Goal: Transaction & Acquisition: Book appointment/travel/reservation

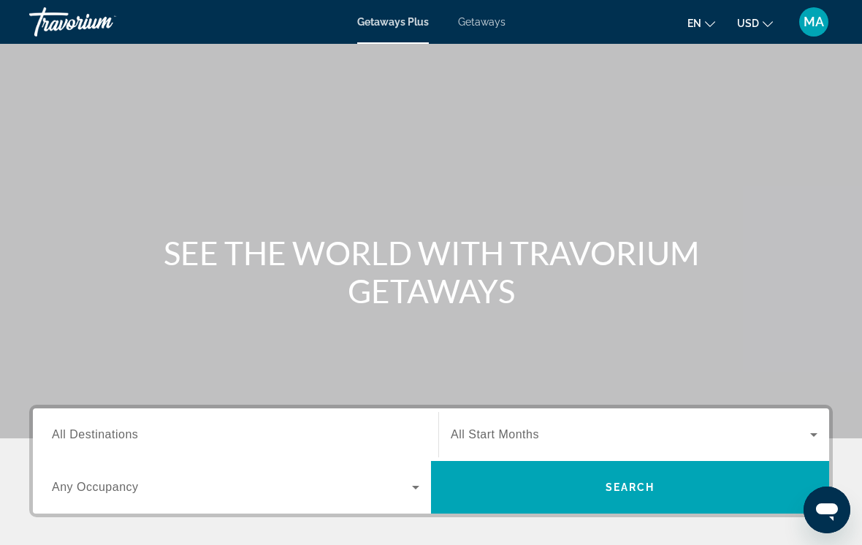
click at [182, 428] on input "Destination All Destinations" at bounding box center [235, 435] width 367 height 18
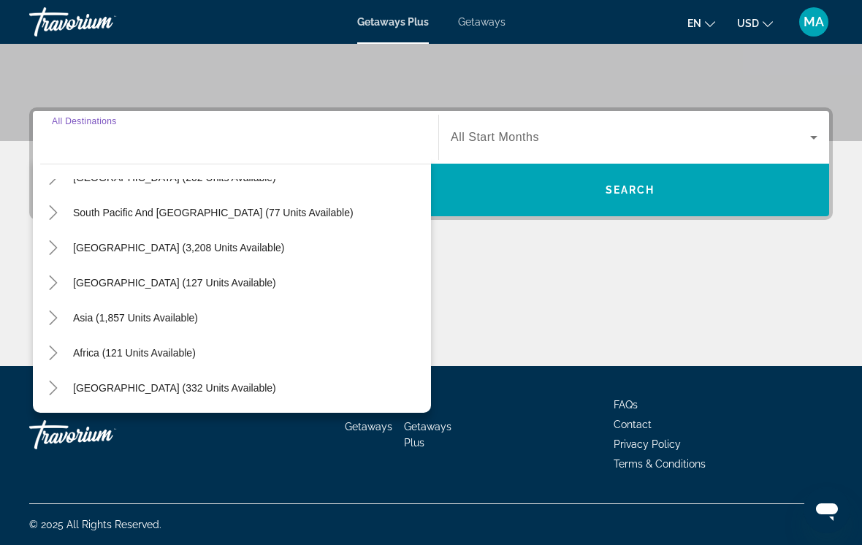
scroll to position [237, 0]
click at [54, 312] on icon "Toggle Asia (1,857 units available)" at bounding box center [53, 317] width 15 height 15
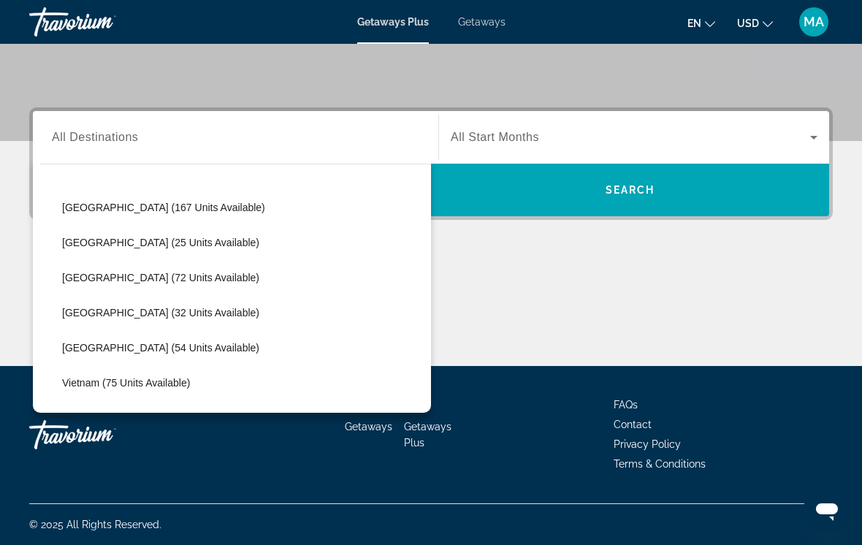
scroll to position [548, 0]
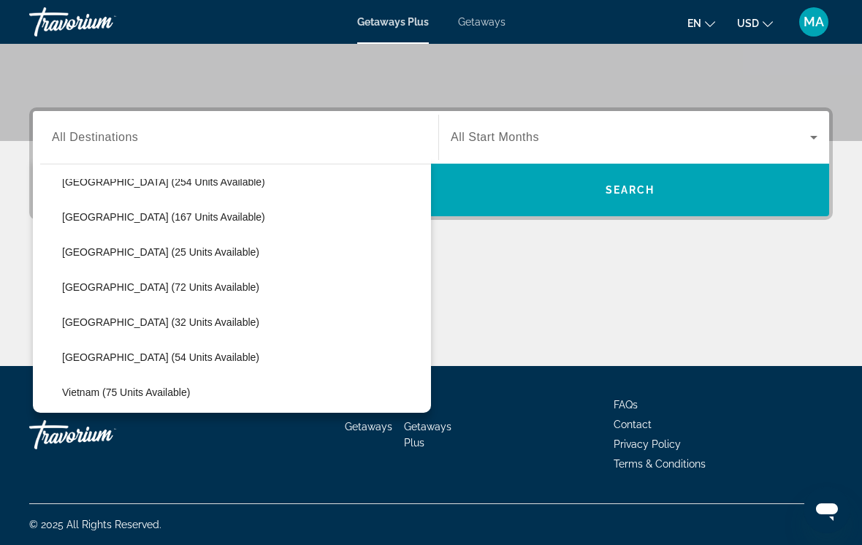
click at [91, 246] on span "[GEOGRAPHIC_DATA] (25 units available)" at bounding box center [160, 252] width 197 height 12
type input "**********"
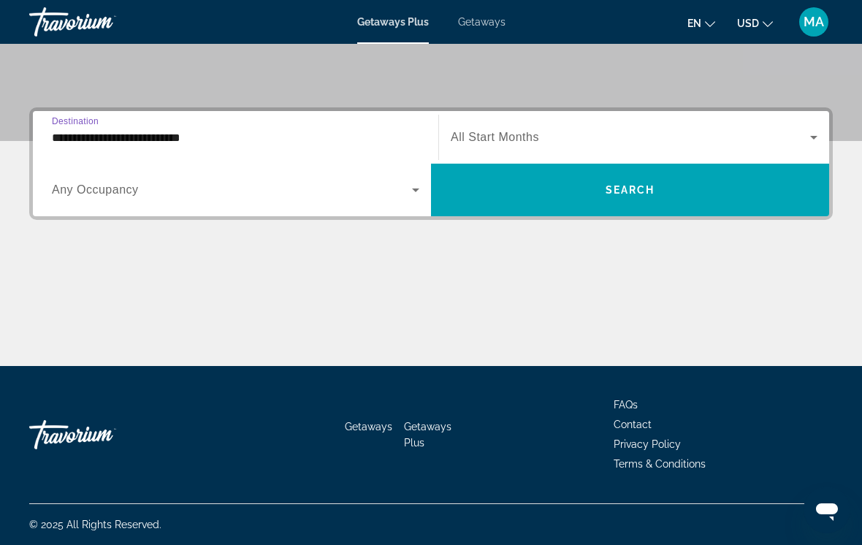
click at [509, 145] on span "Search widget" at bounding box center [630, 138] width 359 height 18
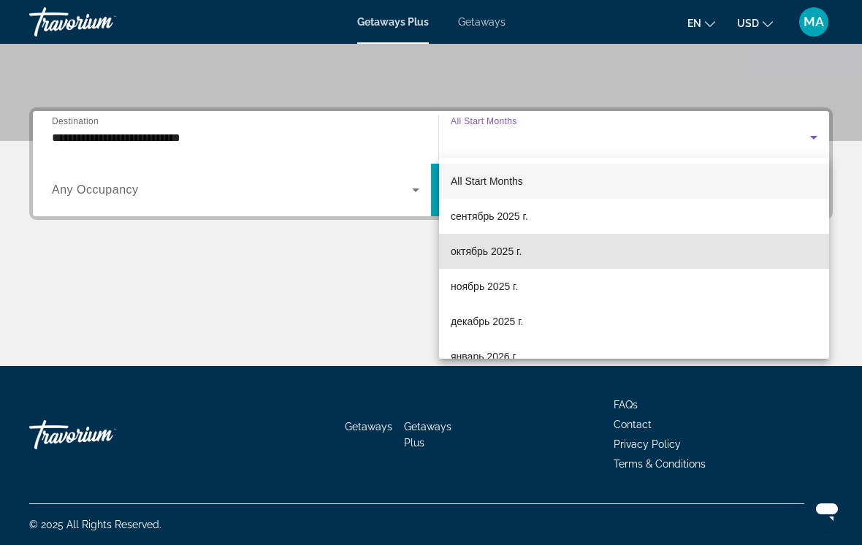
click at [483, 256] on span "октябрь 2025 г." at bounding box center [486, 251] width 71 height 18
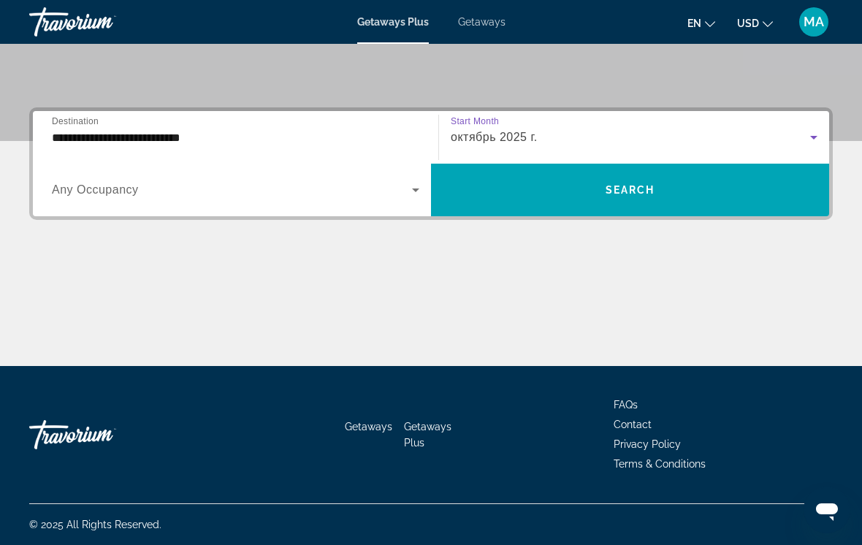
click at [512, 191] on span "Search widget" at bounding box center [630, 189] width 398 height 35
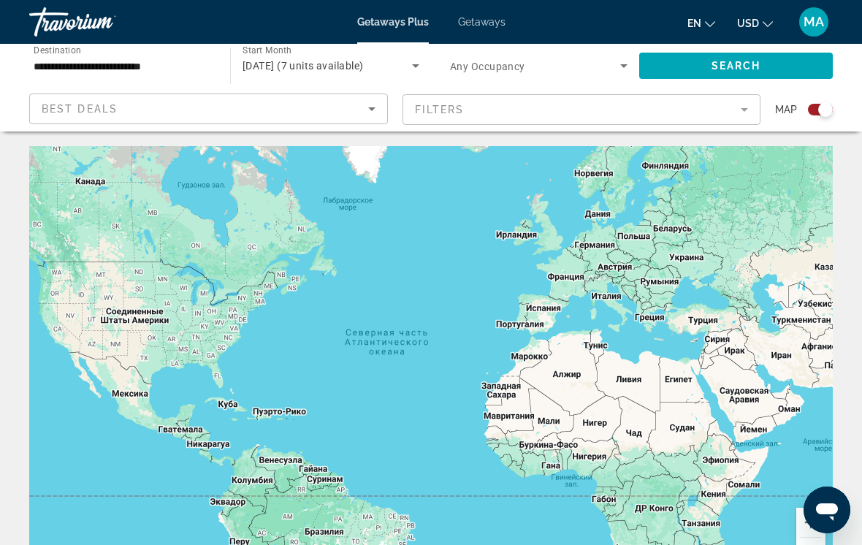
click at [689, 28] on span "en" at bounding box center [694, 24] width 14 height 12
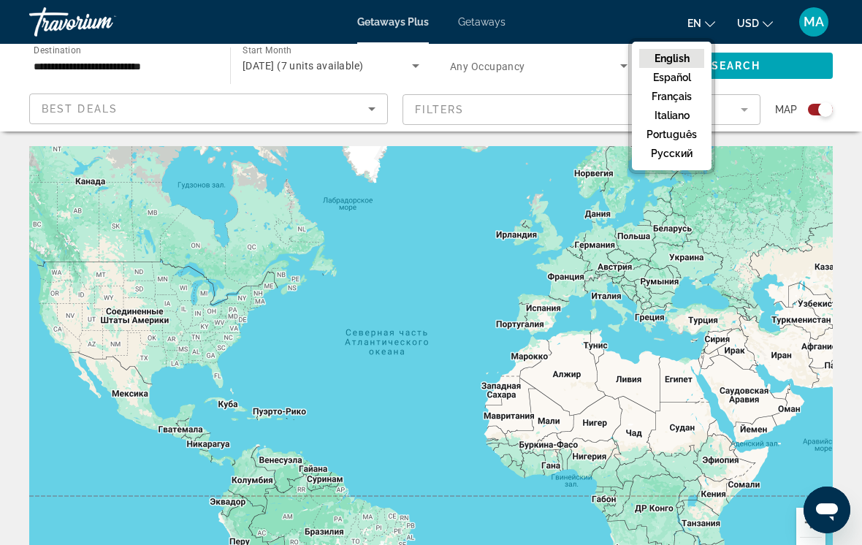
click at [669, 149] on button "русский" at bounding box center [671, 153] width 65 height 19
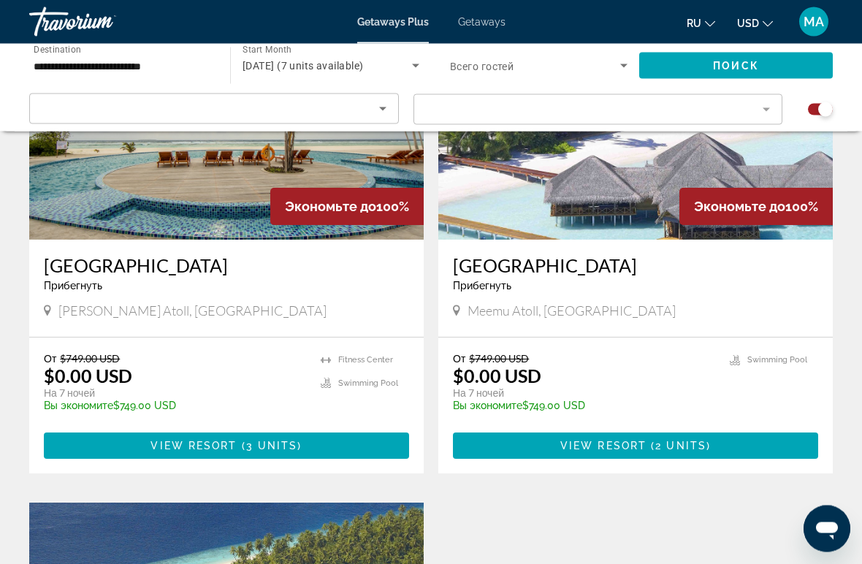
scroll to position [634, 0]
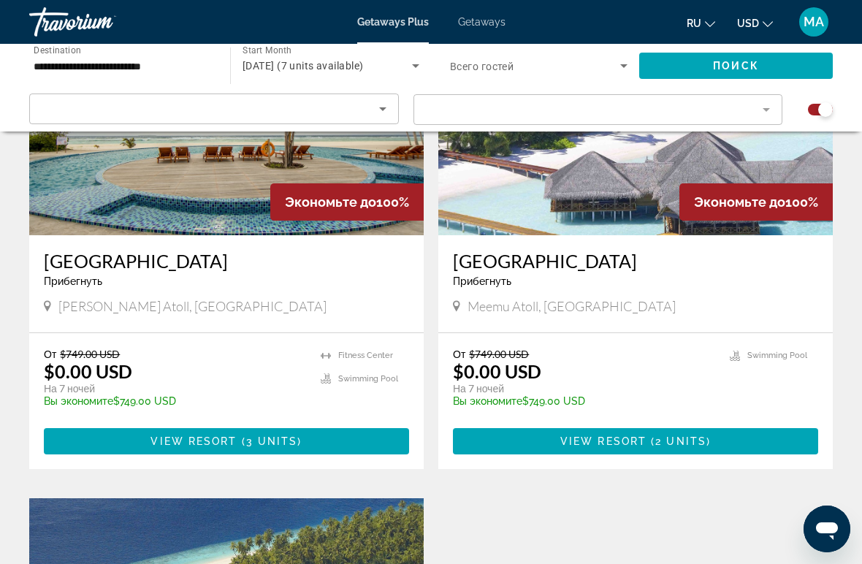
click at [214, 443] on span "View Resort" at bounding box center [193, 441] width 86 height 12
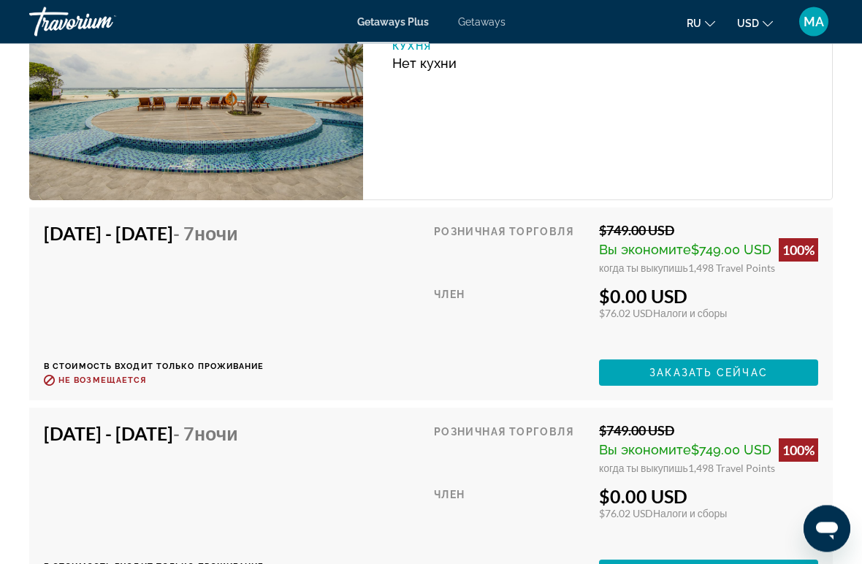
scroll to position [3149, 0]
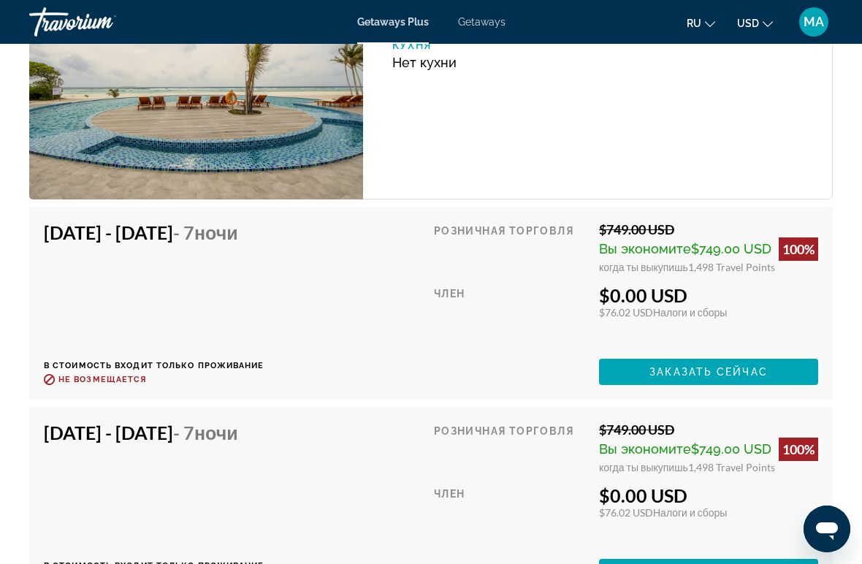
click at [650, 369] on span "Main content" at bounding box center [708, 371] width 219 height 35
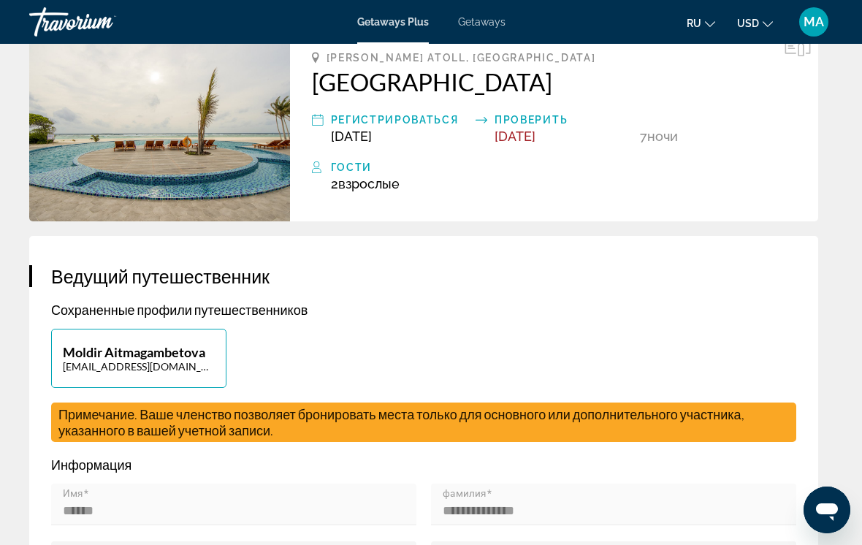
scroll to position [449, 0]
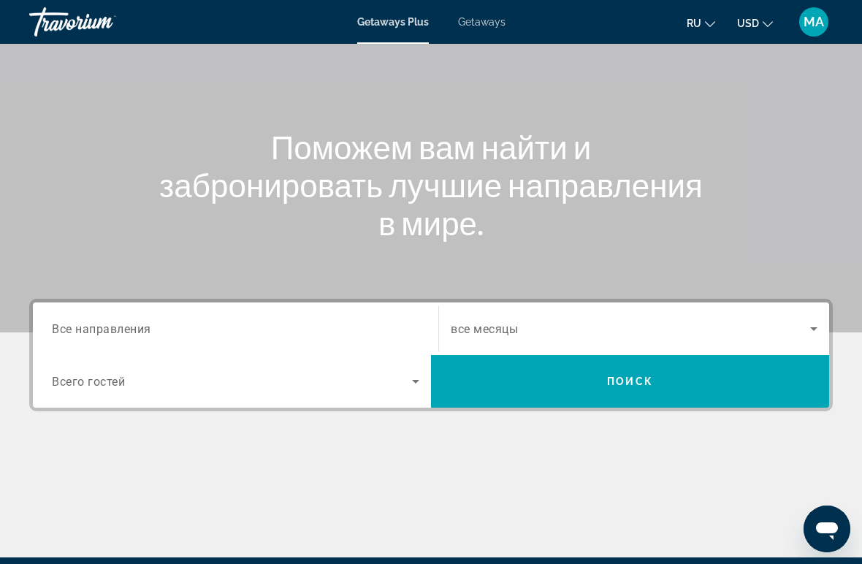
click at [110, 324] on span "Все направления" at bounding box center [101, 328] width 99 height 14
click at [110, 324] on input "Destination Все направления" at bounding box center [235, 330] width 367 height 18
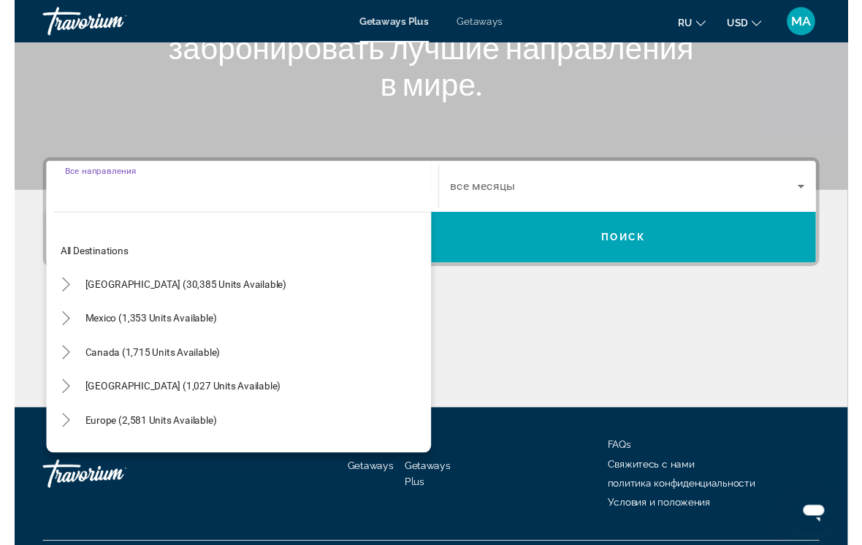
scroll to position [278, 0]
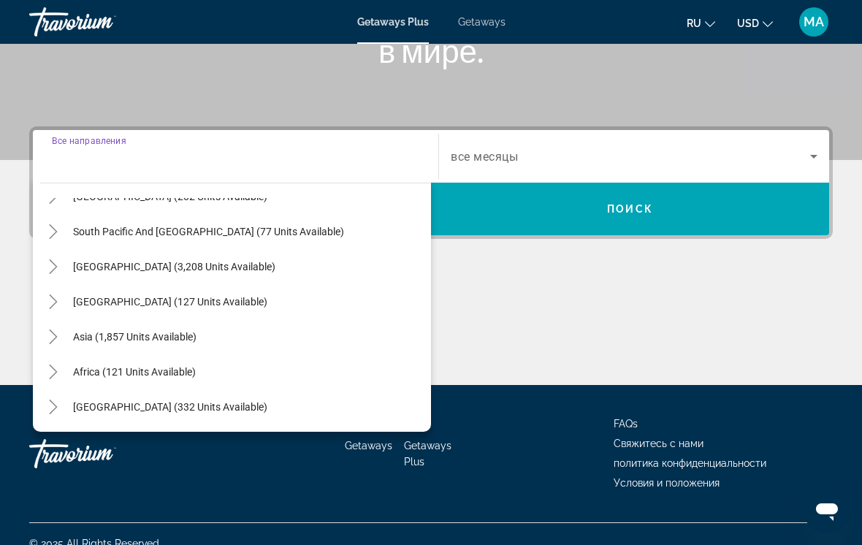
click at [42, 333] on mat-icon "Toggle Asia (1,857 units available)" at bounding box center [53, 337] width 26 height 26
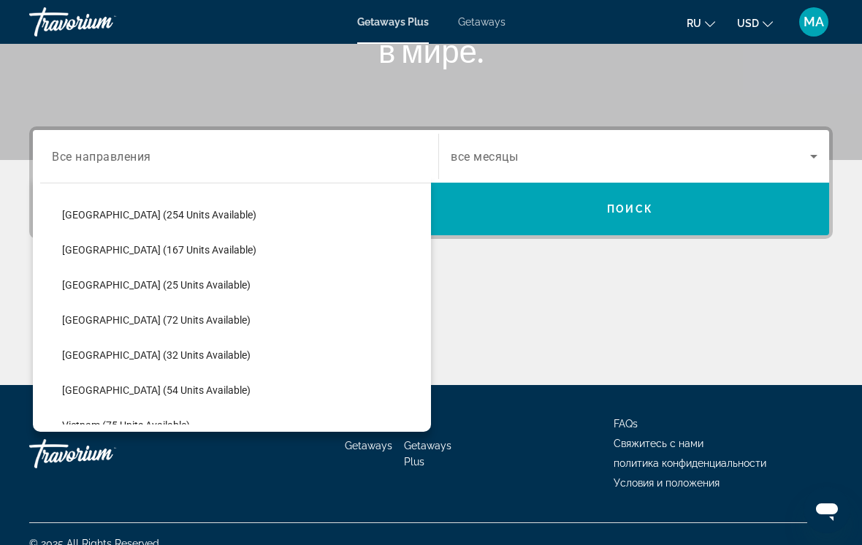
scroll to position [535, 0]
click at [104, 388] on span "[GEOGRAPHIC_DATA] (54 units available)" at bounding box center [156, 389] width 188 height 12
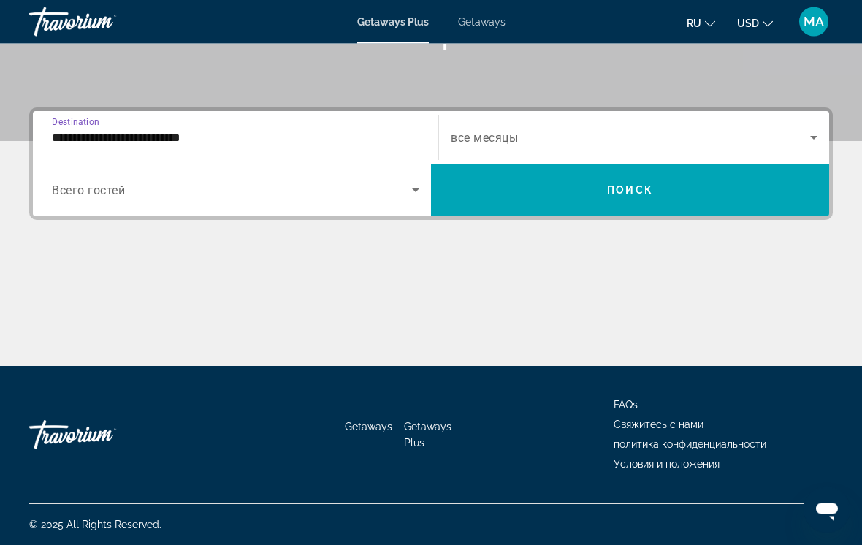
click at [96, 144] on input "**********" at bounding box center [235, 139] width 367 height 18
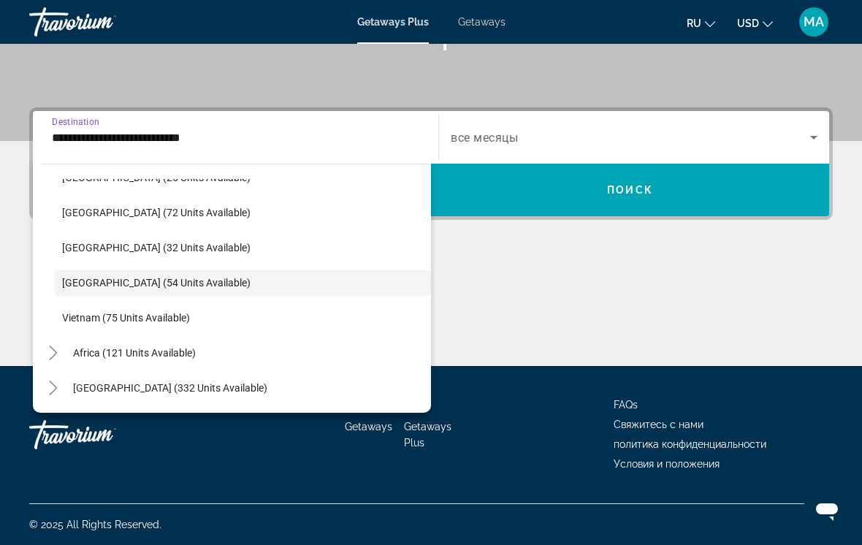
scroll to position [622, 0]
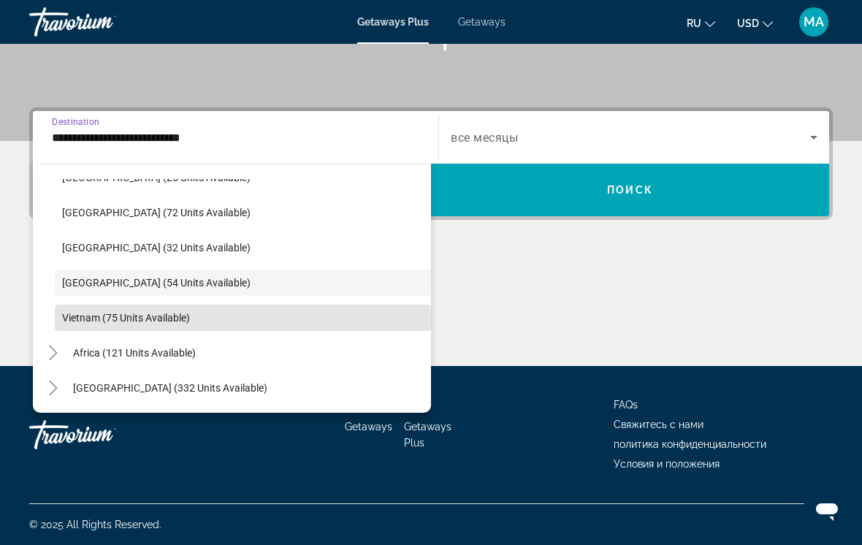
click at [95, 320] on span "Vietnam (75 units available)" at bounding box center [126, 318] width 128 height 12
type input "**********"
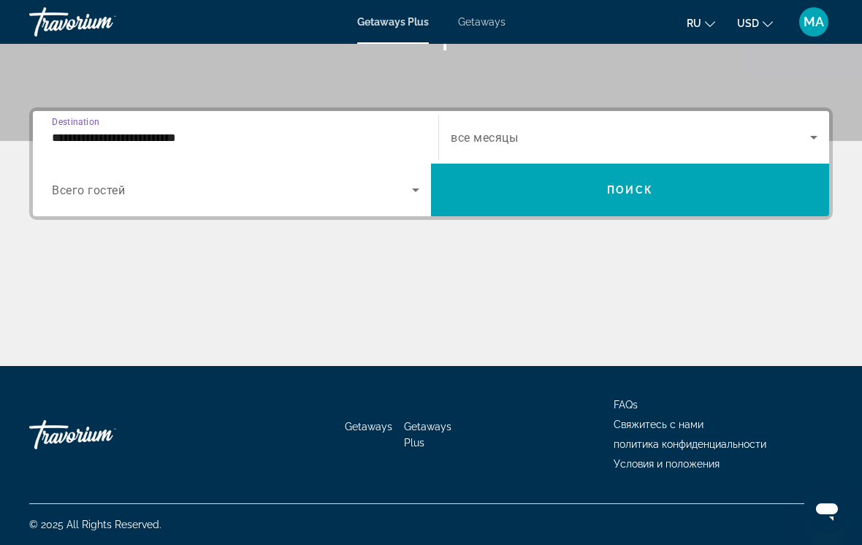
click at [492, 145] on span "Search widget" at bounding box center [630, 138] width 359 height 18
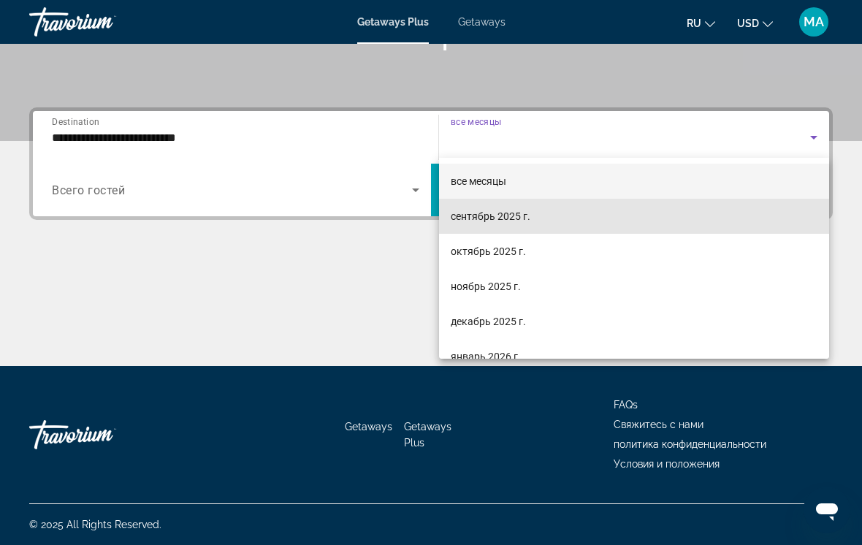
click at [472, 218] on span "сентябрь 2025 г." at bounding box center [491, 216] width 80 height 18
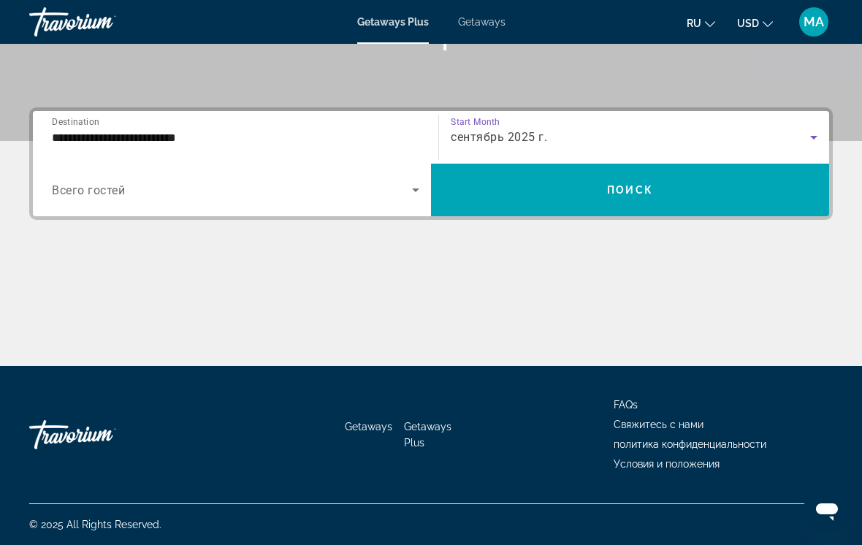
click at [502, 136] on span "сентябрь 2025 г." at bounding box center [499, 137] width 96 height 14
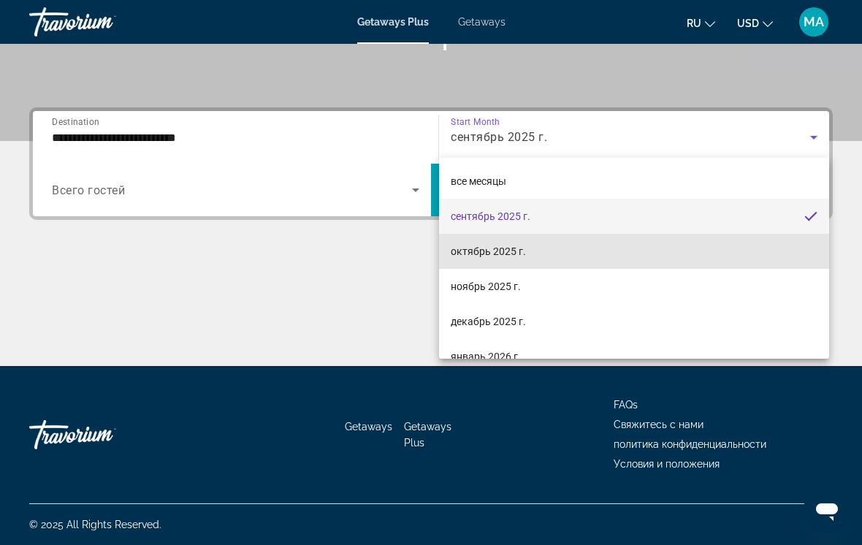
click at [487, 249] on span "октябрь 2025 г." at bounding box center [488, 251] width 75 height 18
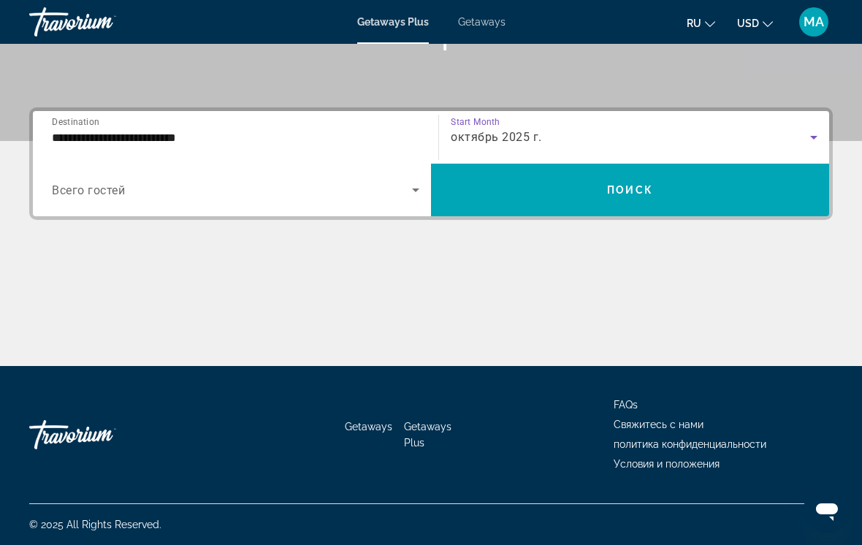
click at [533, 187] on span "Search widget" at bounding box center [630, 189] width 398 height 35
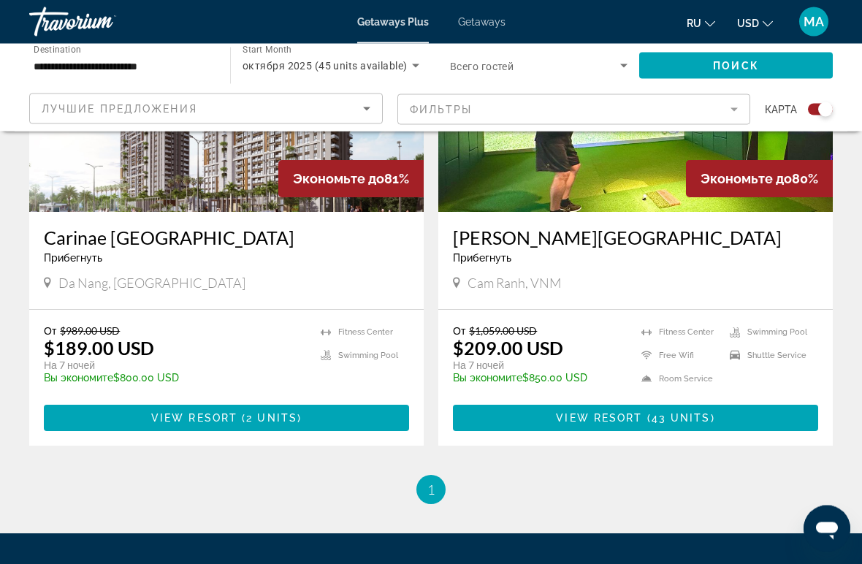
scroll to position [657, 0]
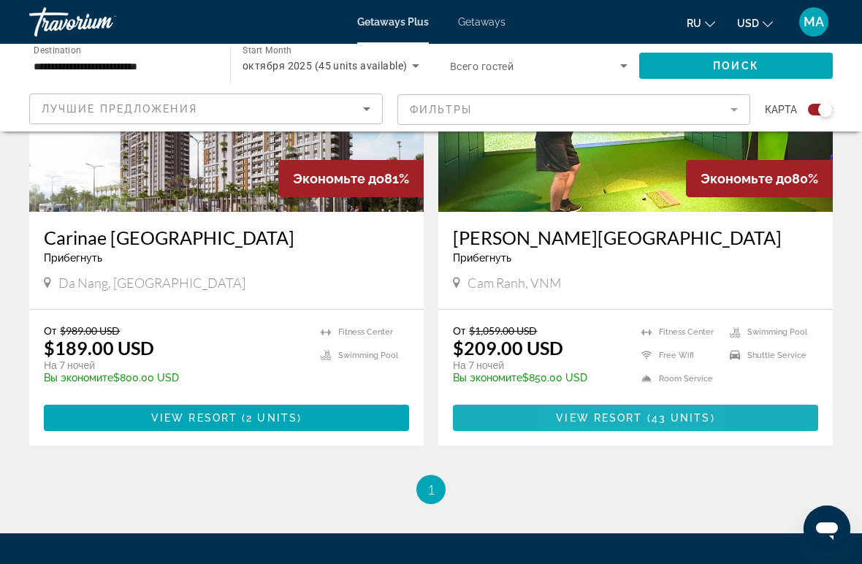
click at [587, 418] on span "View Resort" at bounding box center [599, 418] width 86 height 12
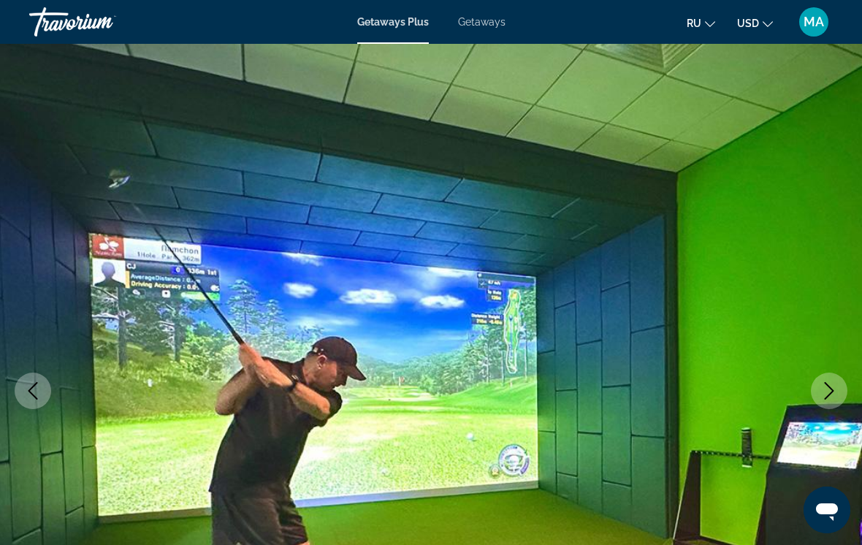
click at [817, 387] on button "Next image" at bounding box center [829, 390] width 37 height 37
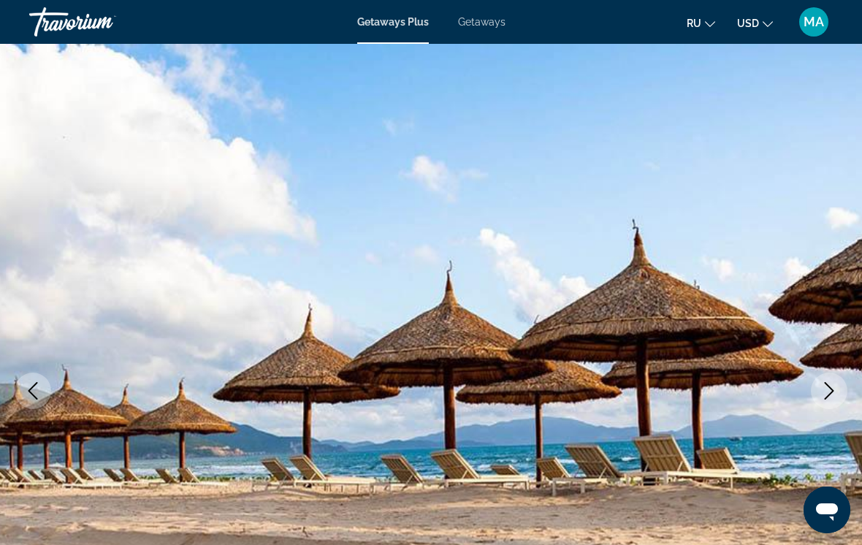
click at [821, 391] on icon "Next image" at bounding box center [829, 391] width 18 height 18
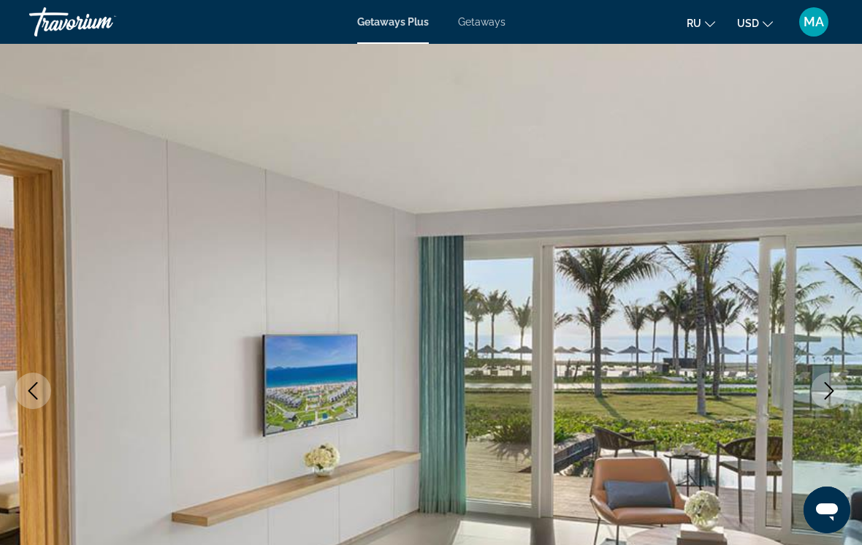
click at [823, 394] on icon "Next image" at bounding box center [829, 391] width 18 height 18
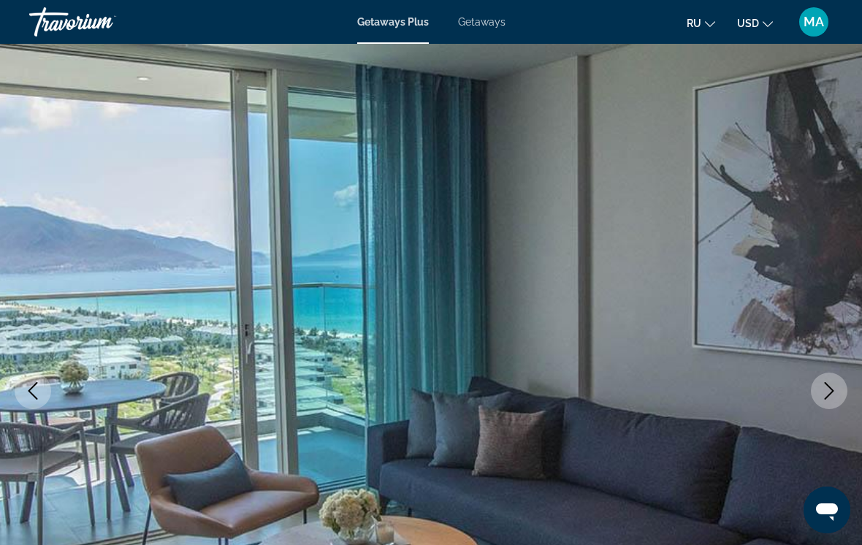
click at [824, 391] on icon "Next image" at bounding box center [829, 391] width 18 height 18
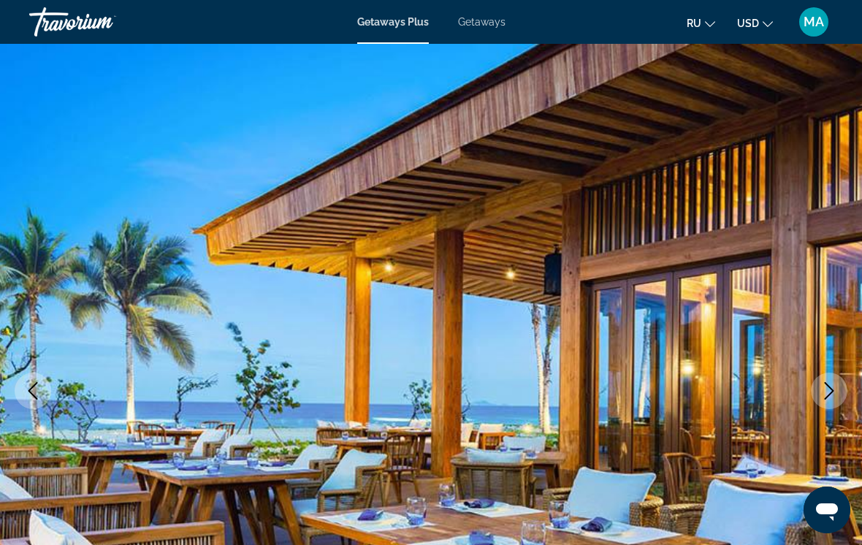
click at [815, 387] on button "Next image" at bounding box center [829, 390] width 37 height 37
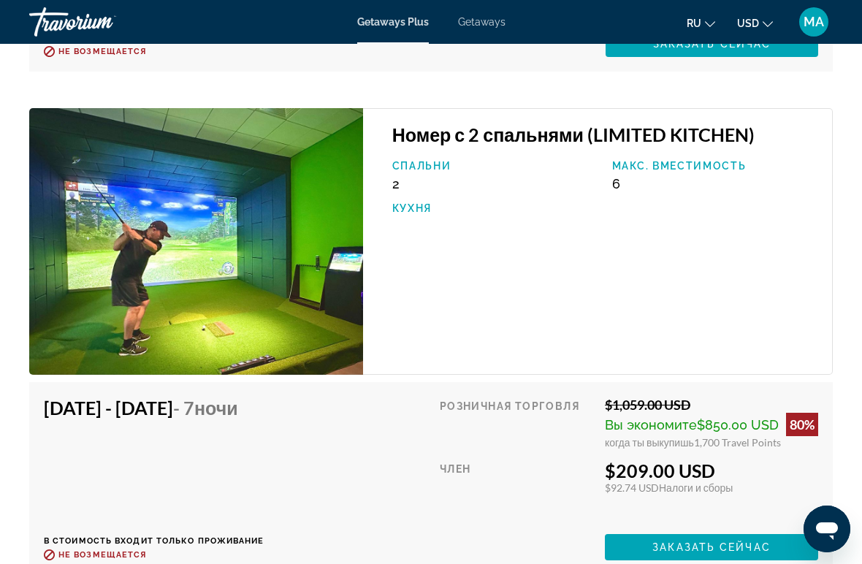
scroll to position [3734, 0]
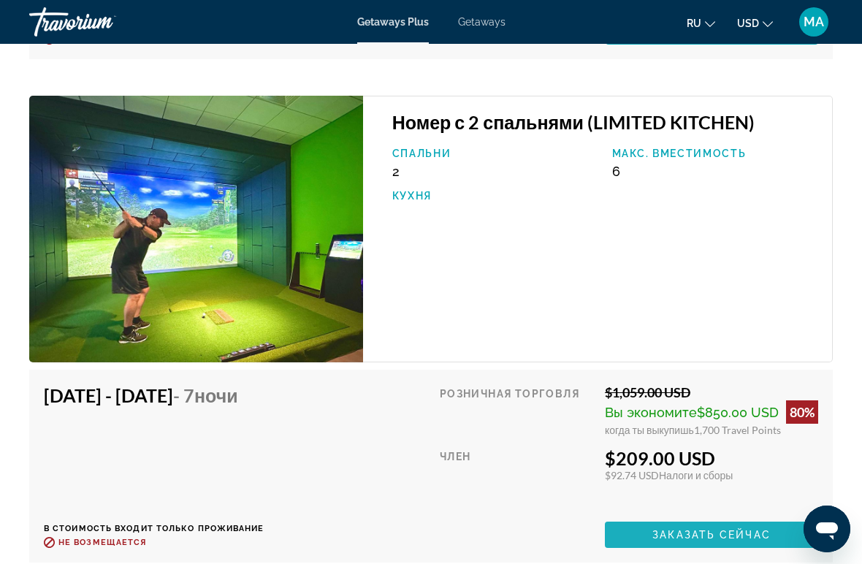
click at [669, 529] on span "Заказать сейчас" at bounding box center [711, 535] width 118 height 12
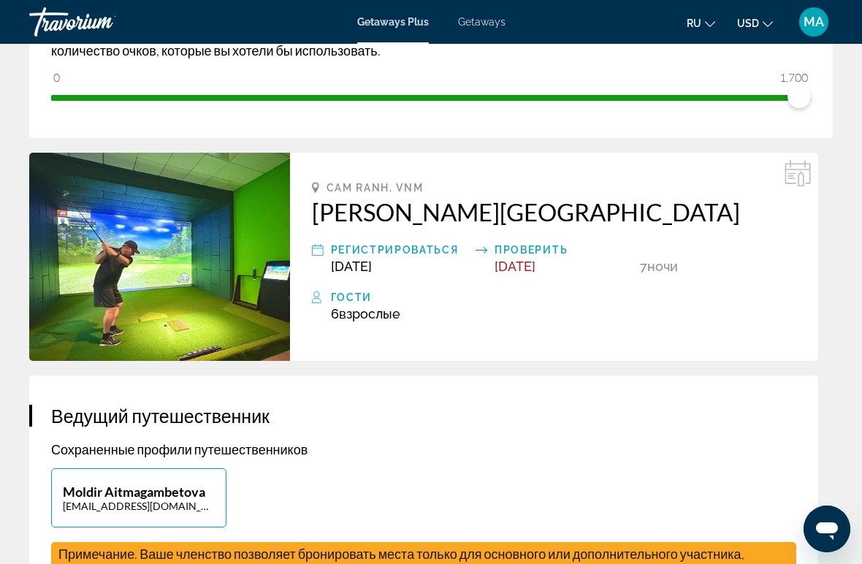
scroll to position [338, 0]
